Goal: Find specific page/section: Find specific page/section

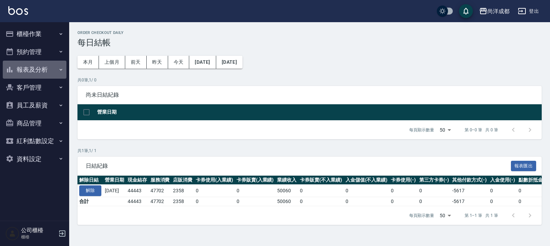
click at [38, 69] on button "報表及分析" at bounding box center [35, 70] width 64 height 18
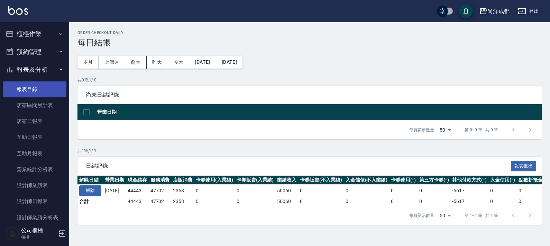
click at [27, 91] on link "報表目錄" at bounding box center [35, 89] width 64 height 16
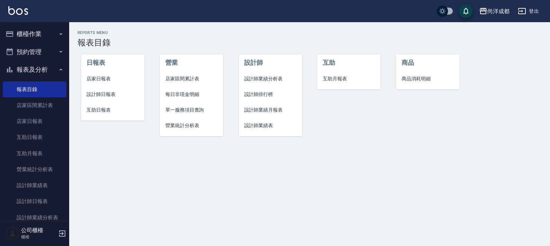
click at [102, 91] on span "設計師日報表" at bounding box center [113, 94] width 52 height 7
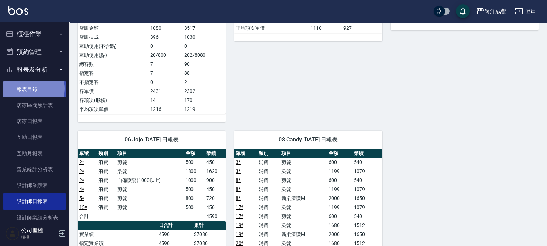
click at [33, 88] on link "報表目錄" at bounding box center [35, 89] width 64 height 16
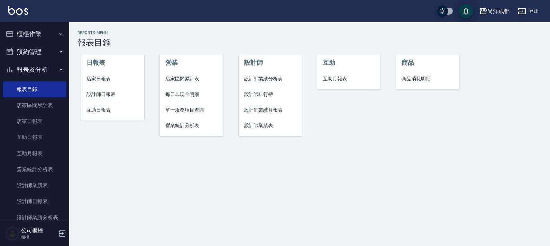
click at [99, 106] on span "互助日報表" at bounding box center [113, 109] width 52 height 7
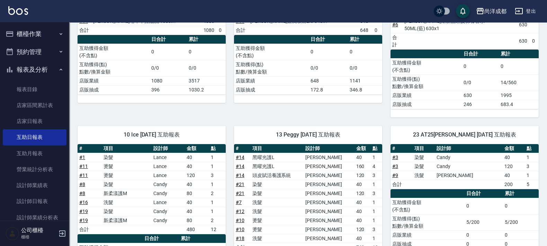
scroll to position [178, 0]
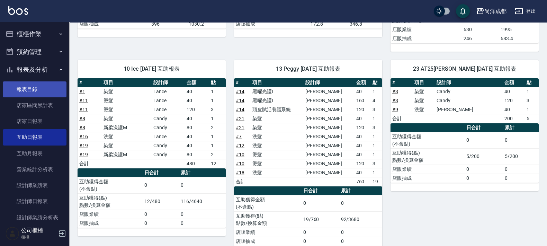
click at [24, 87] on link "報表目錄" at bounding box center [35, 89] width 64 height 16
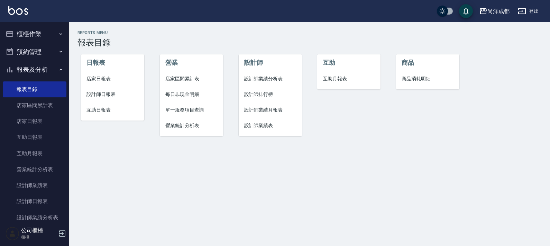
click at [90, 74] on li "店家日報表" at bounding box center [112, 79] width 63 height 16
